Goal: Task Accomplishment & Management: Manage account settings

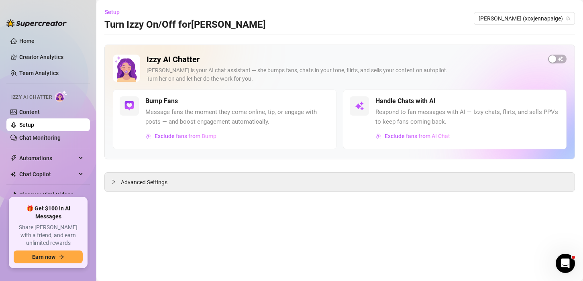
click at [34, 123] on link "Setup" at bounding box center [26, 125] width 15 height 6
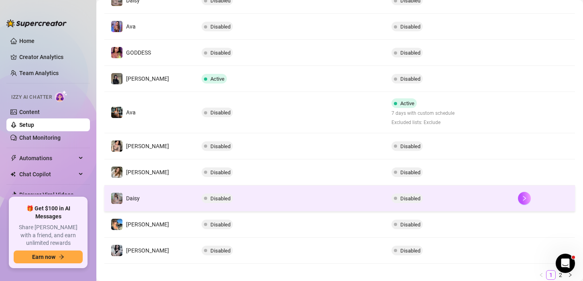
scroll to position [216, 0]
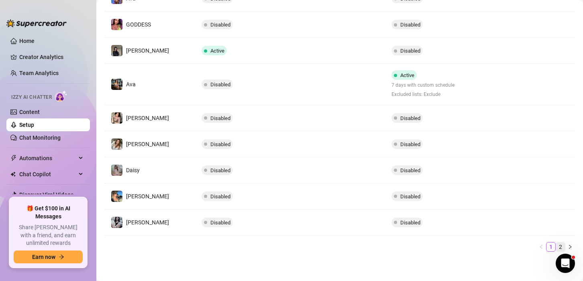
click at [556, 242] on link "2" at bounding box center [560, 246] width 9 height 9
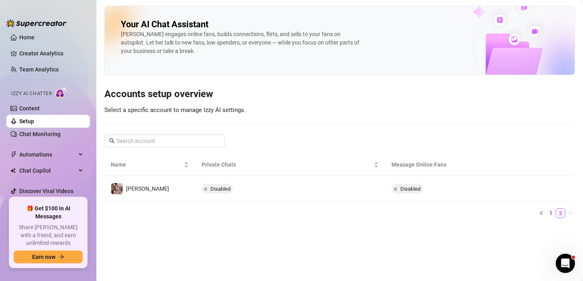
scroll to position [0, 0]
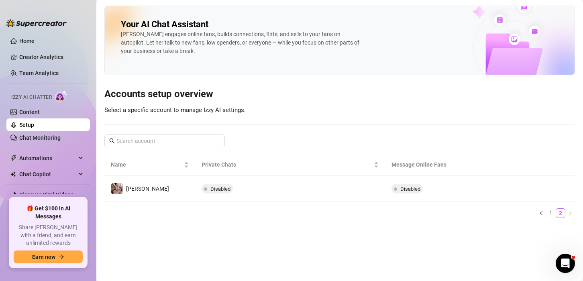
click at [34, 125] on link "Setup" at bounding box center [26, 125] width 15 height 6
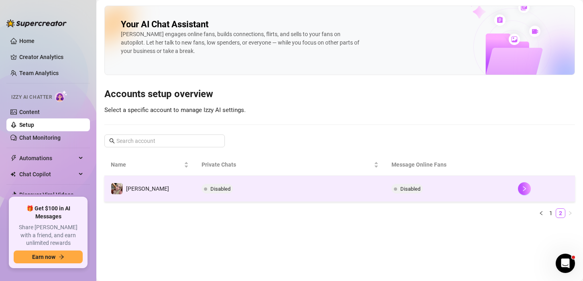
click at [308, 190] on td "Disabled" at bounding box center [290, 189] width 190 height 26
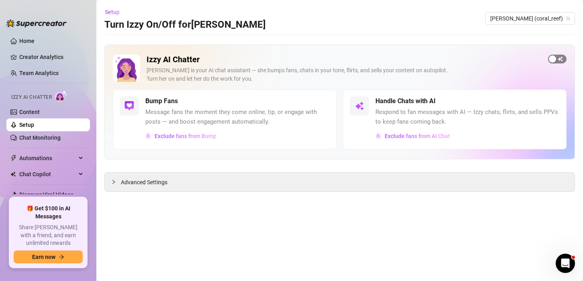
click at [555, 63] on span "button" at bounding box center [557, 59] width 18 height 9
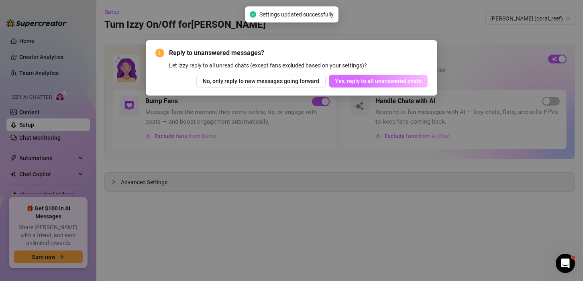
click at [392, 81] on span "Yes, reply to all unanswered chats" at bounding box center [378, 81] width 87 height 6
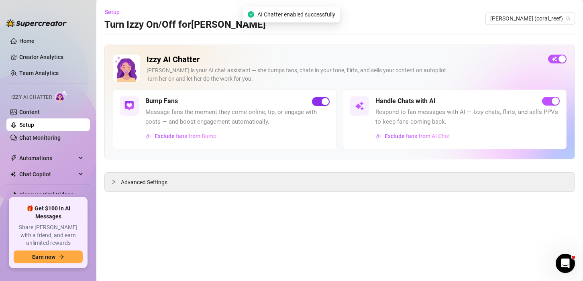
click at [322, 101] on div "button" at bounding box center [324, 101] width 7 height 7
click at [523, 20] on span "[PERSON_NAME] (coral_reef)" at bounding box center [530, 18] width 80 height 12
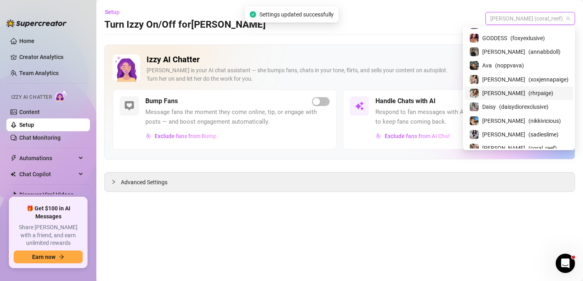
scroll to position [30, 0]
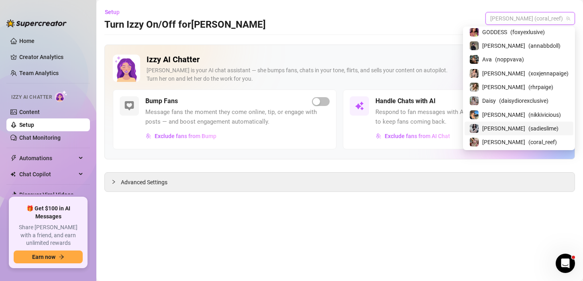
click at [528, 131] on span "( sadieslime )" at bounding box center [543, 128] width 30 height 9
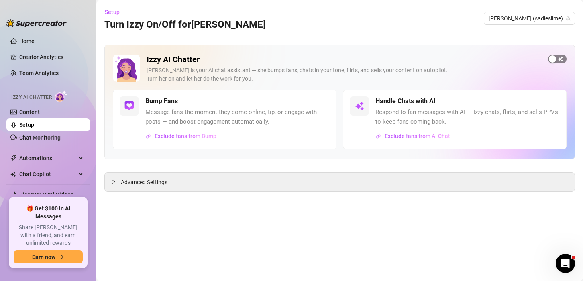
click at [558, 59] on span "button" at bounding box center [557, 59] width 18 height 9
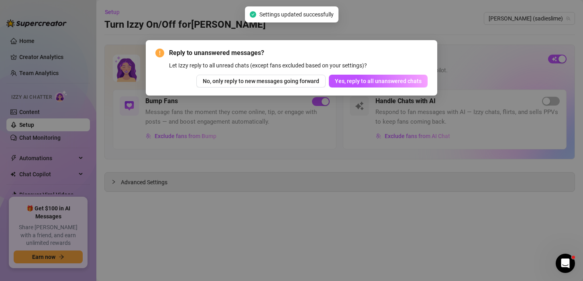
click at [429, 79] on div "Reply to unanswered messages? Let Izzy reply to all unread chats (except fans e…" at bounding box center [291, 67] width 291 height 55
click at [426, 78] on button "Yes, reply to all unanswered chats" at bounding box center [378, 81] width 99 height 13
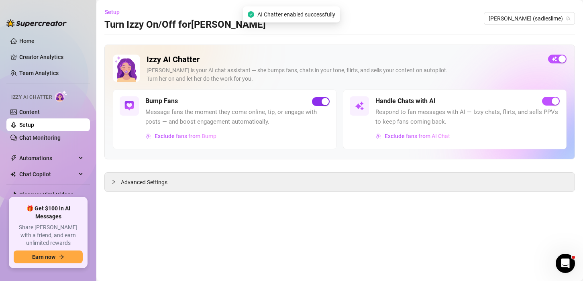
click at [323, 99] on div "button" at bounding box center [324, 101] width 7 height 7
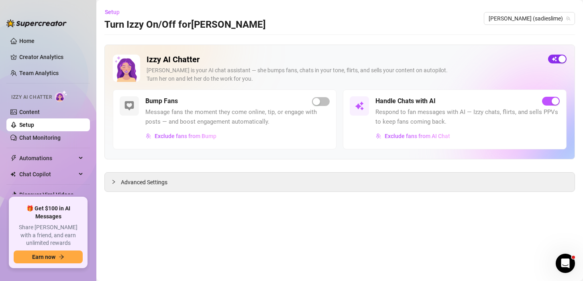
click at [551, 57] on span "button" at bounding box center [557, 59] width 18 height 9
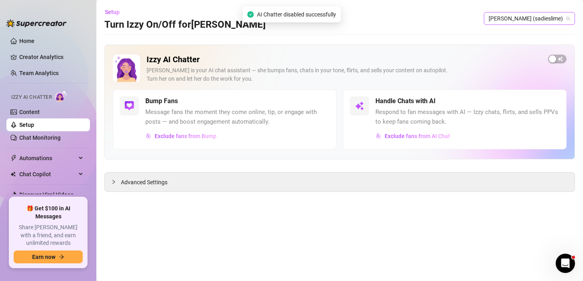
click at [550, 22] on span "[PERSON_NAME] (sadieslime)" at bounding box center [528, 18] width 81 height 12
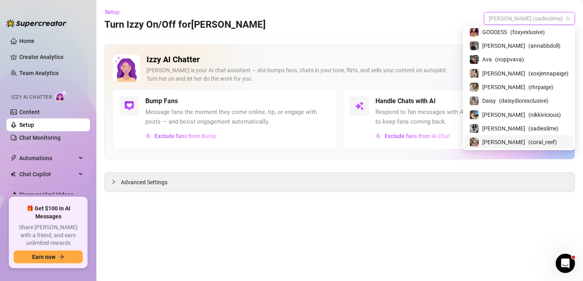
click at [503, 141] on span "[PERSON_NAME]" at bounding box center [503, 142] width 43 height 9
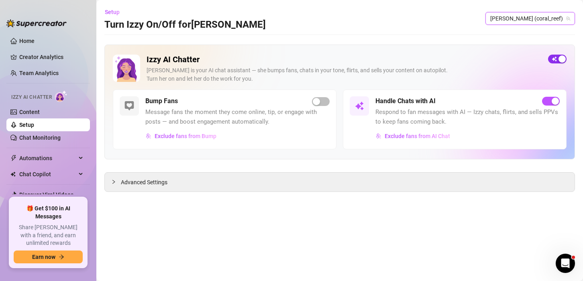
click at [561, 60] on div "button" at bounding box center [561, 58] width 7 height 7
